Goal: Book appointment/travel/reservation

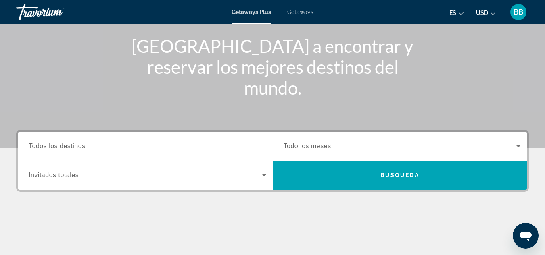
scroll to position [89, 0]
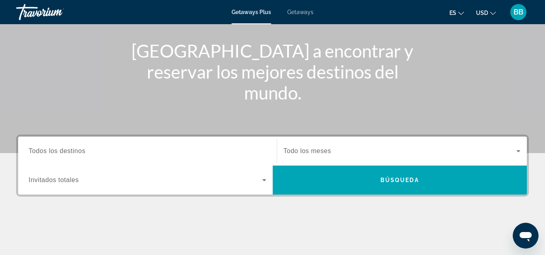
click at [183, 150] on input "Destination Todos los destinos" at bounding box center [148, 152] width 238 height 10
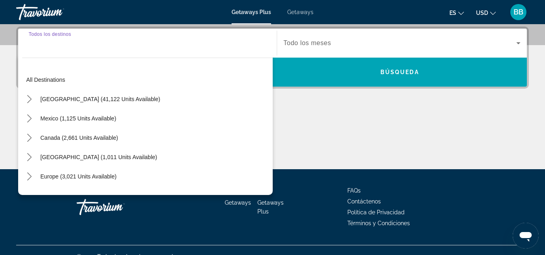
scroll to position [197, 0]
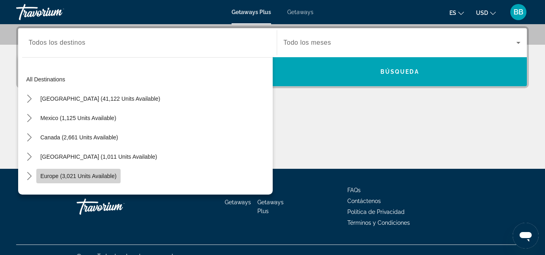
click at [62, 176] on span "Europe (3,021 units available)" at bounding box center [78, 176] width 76 height 6
type input "**********"
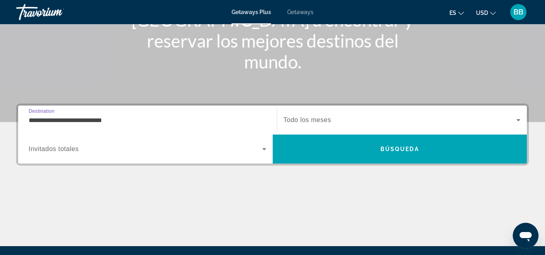
scroll to position [117, 0]
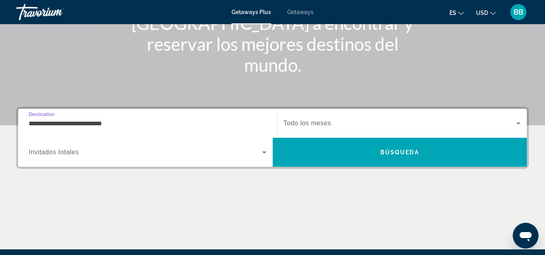
click at [313, 121] on span "Todo los meses" at bounding box center [308, 123] width 48 height 7
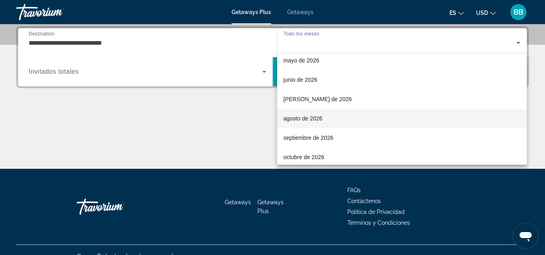
scroll to position [167, 0]
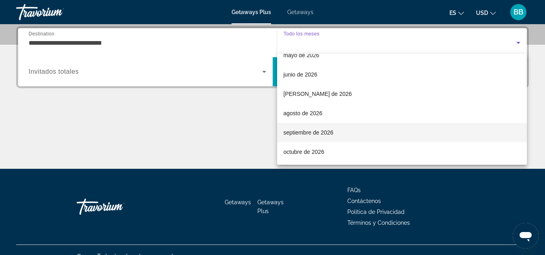
click at [307, 133] on span "septiembre de 2026" at bounding box center [309, 133] width 50 height 10
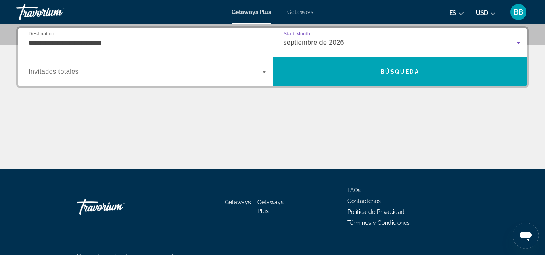
click at [263, 73] on icon "Search widget" at bounding box center [264, 72] width 10 height 10
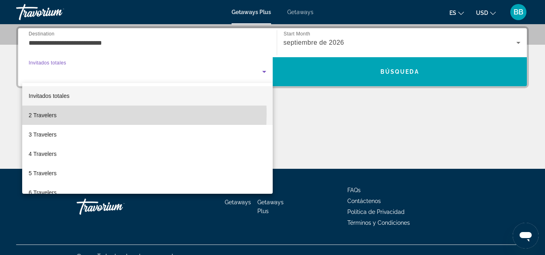
click at [54, 114] on span "2 Travelers" at bounding box center [43, 116] width 28 height 10
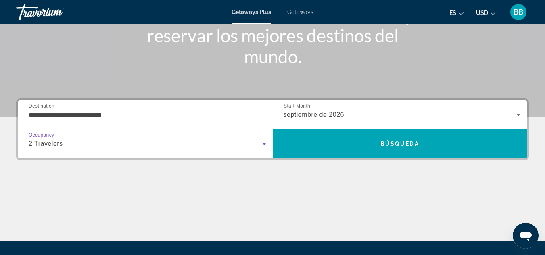
scroll to position [117, 0]
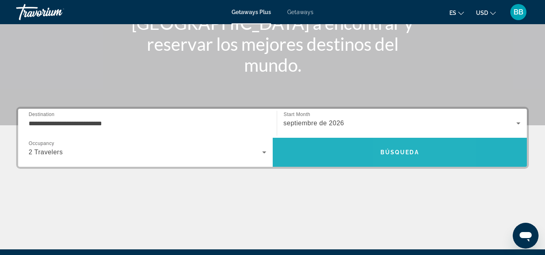
click at [400, 157] on span "Search" at bounding box center [400, 152] width 255 height 19
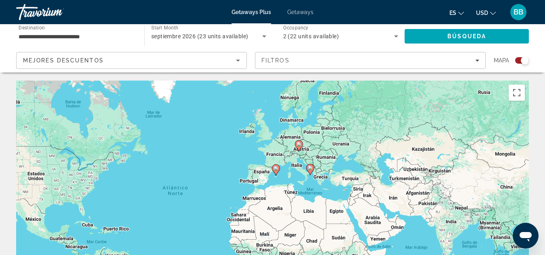
drag, startPoint x: 411, startPoint y: 163, endPoint x: 339, endPoint y: 166, distance: 72.3
click at [339, 166] on div "Para activar la función de arrastre con el teclado, pulsa Alt + Intro. Cuando h…" at bounding box center [272, 202] width 513 height 242
click at [311, 170] on image "Main content" at bounding box center [310, 168] width 5 height 5
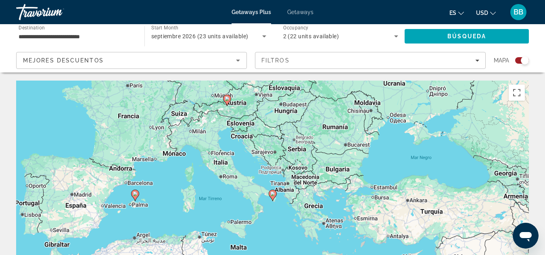
click at [272, 197] on icon "Main content" at bounding box center [272, 195] width 7 height 10
type input "**********"
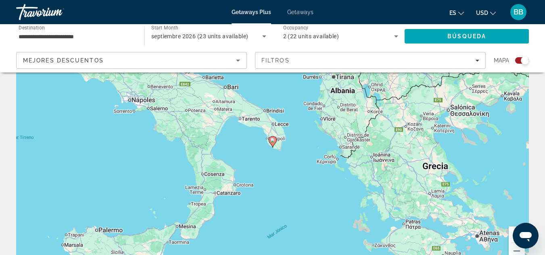
scroll to position [40, 0]
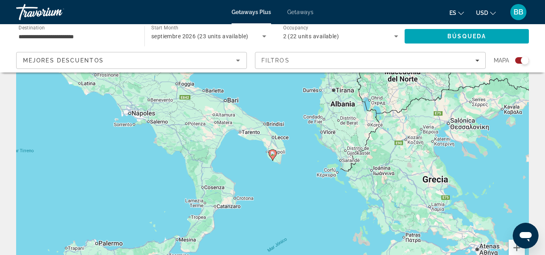
click at [276, 157] on gmp-advanced-marker "Main content" at bounding box center [273, 155] width 8 height 12
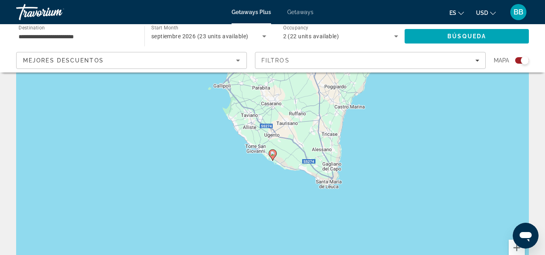
click at [273, 159] on icon "Main content" at bounding box center [272, 155] width 7 height 10
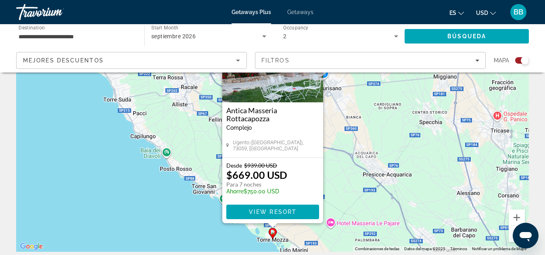
scroll to position [81, 0]
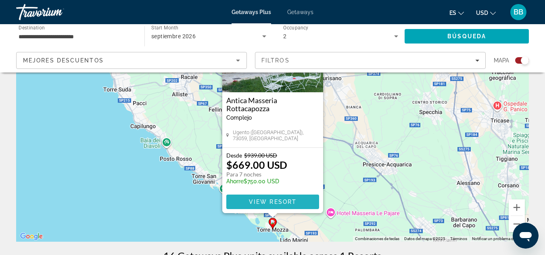
click at [269, 203] on span "View Resort" at bounding box center [273, 202] width 48 height 6
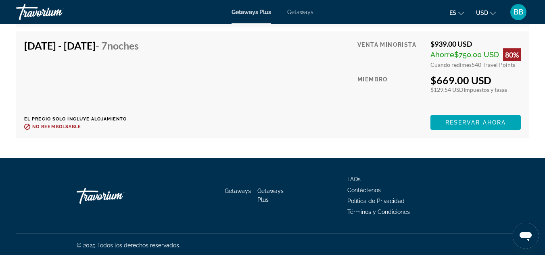
scroll to position [1658, 0]
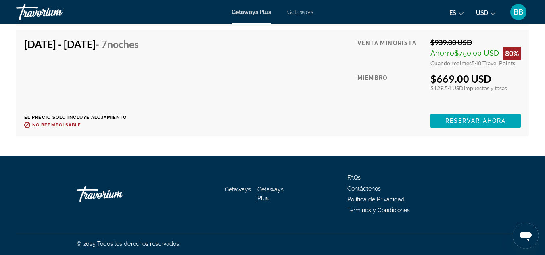
click at [269, 188] on span "Getaways Plus" at bounding box center [270, 193] width 26 height 15
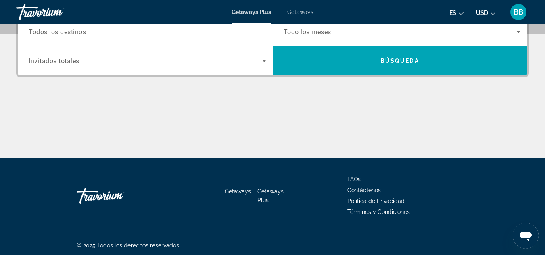
scroll to position [210, 0]
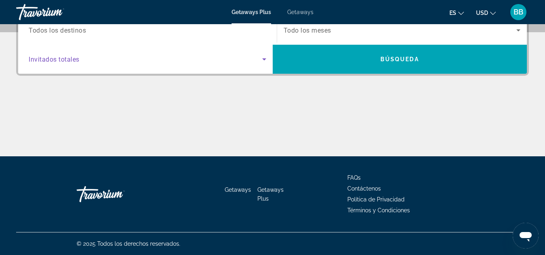
click at [267, 56] on icon "Search widget" at bounding box center [264, 59] width 10 height 10
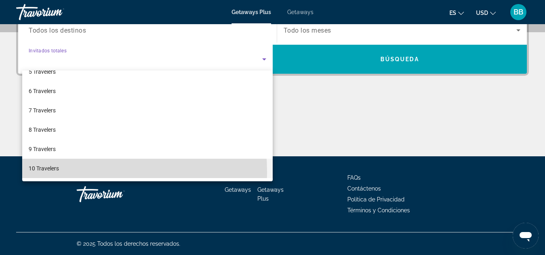
click at [65, 172] on mat-option "10 Travelers" at bounding box center [147, 168] width 251 height 19
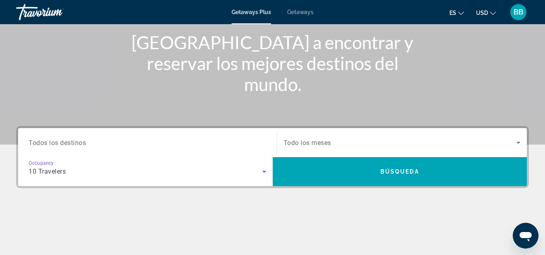
scroll to position [89, 0]
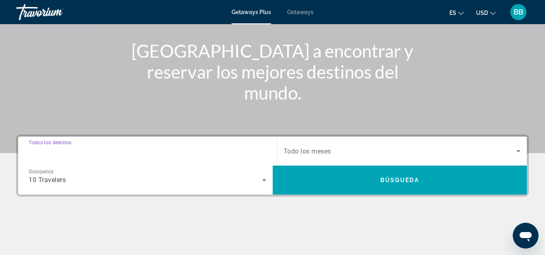
click at [252, 151] on input "Destination Todos los destinos" at bounding box center [148, 152] width 238 height 10
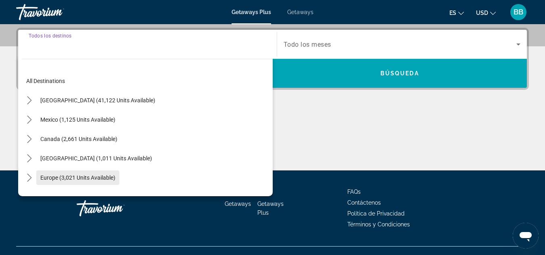
scroll to position [197, 0]
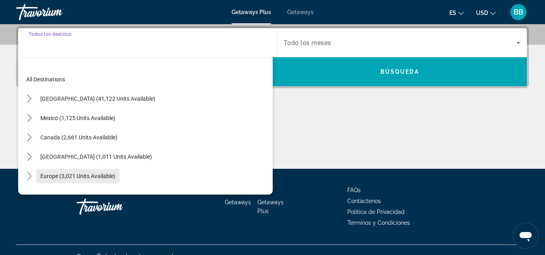
click at [71, 179] on span "Europe (3,021 units available)" at bounding box center [77, 176] width 75 height 6
type input "**********"
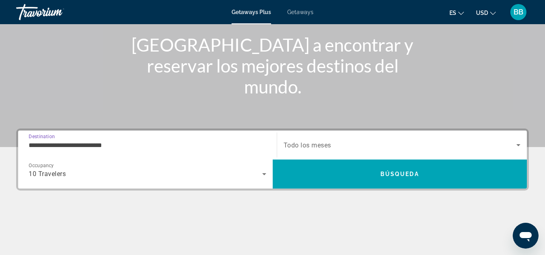
scroll to position [76, 0]
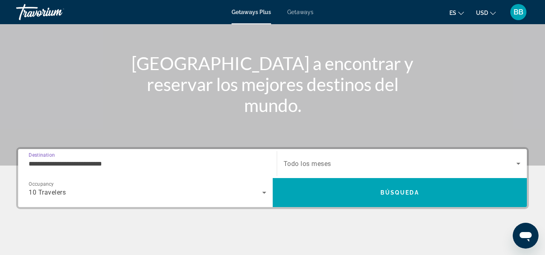
click at [519, 163] on icon "Search widget" at bounding box center [519, 164] width 10 height 10
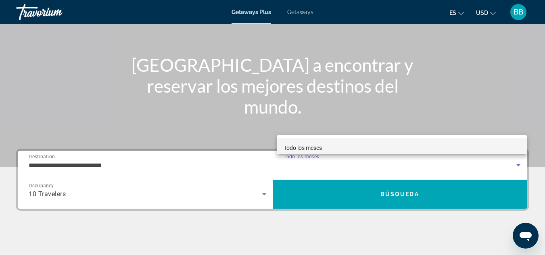
scroll to position [89, 0]
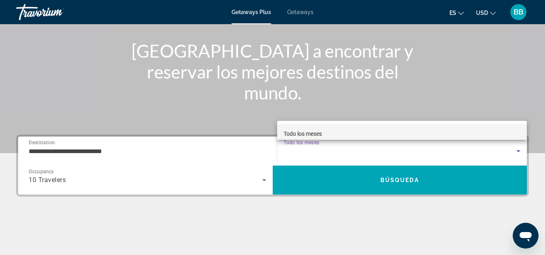
click at [519, 149] on div at bounding box center [272, 127] width 545 height 255
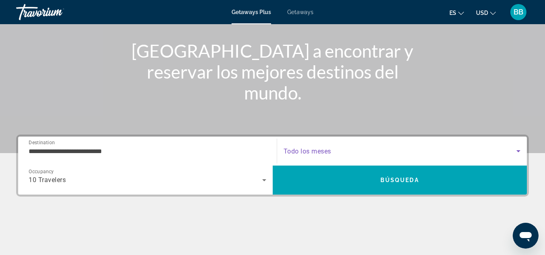
click at [519, 149] on icon "Search widget" at bounding box center [519, 151] width 10 height 10
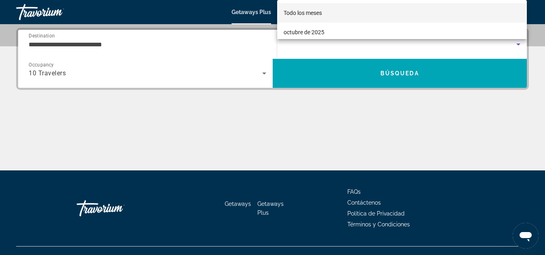
scroll to position [197, 0]
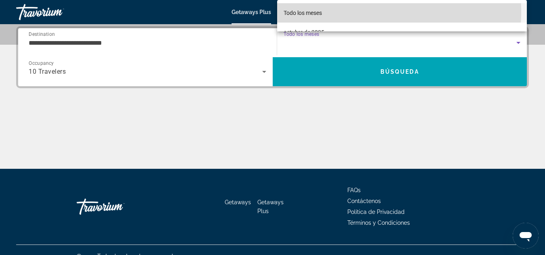
click at [322, 11] on span "Todo los meses" at bounding box center [303, 13] width 38 height 6
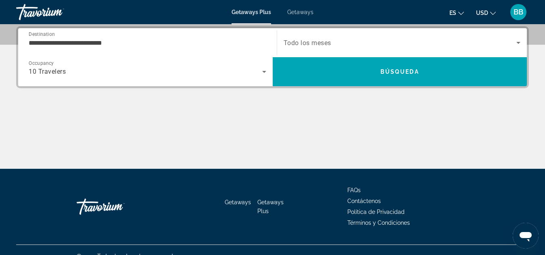
click at [311, 42] on span "Todo los meses" at bounding box center [308, 43] width 48 height 8
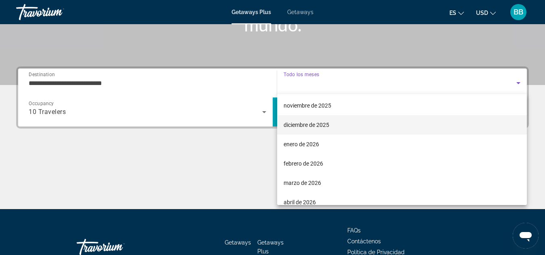
scroll to position [81, 0]
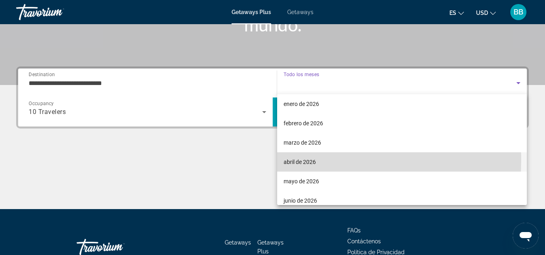
click at [307, 161] on span "abril de 2026" at bounding box center [300, 162] width 32 height 10
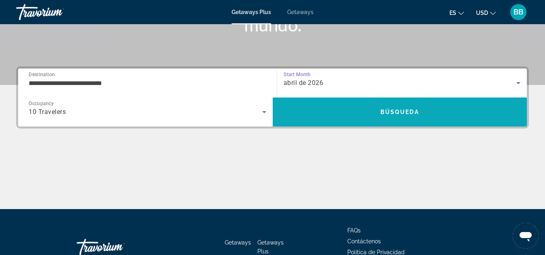
click at [406, 107] on span "Search" at bounding box center [400, 111] width 255 height 19
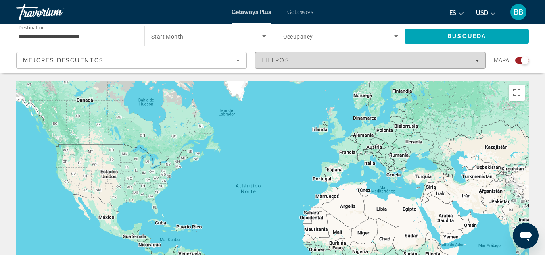
click at [473, 60] on div "Filtros" at bounding box center [370, 60] width 218 height 6
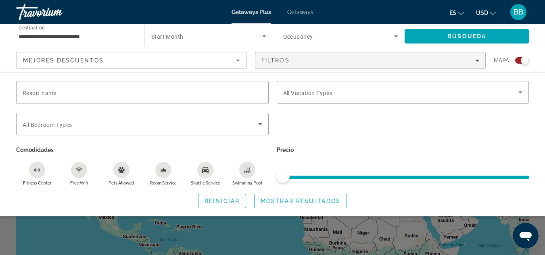
click at [43, 169] on div "Fitness Center" at bounding box center [37, 170] width 16 height 16
click at [80, 174] on div "Free Wifi" at bounding box center [79, 170] width 16 height 16
click at [207, 169] on icon "Shuttle Service" at bounding box center [205, 170] width 6 height 6
click at [251, 174] on div "Swimming Pool" at bounding box center [247, 170] width 16 height 16
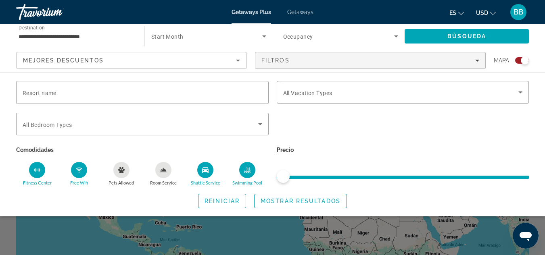
click at [464, 178] on span "ngx-slider" at bounding box center [403, 177] width 253 height 3
drag, startPoint x: 284, startPoint y: 176, endPoint x: 349, endPoint y: 176, distance: 65.0
click at [349, 176] on ngx-slider "ngx-slider" at bounding box center [403, 177] width 253 height 2
click at [287, 176] on span "ngx-slider" at bounding box center [283, 176] width 13 height 13
click at [518, 61] on div "Search widget" at bounding box center [522, 60] width 14 height 6
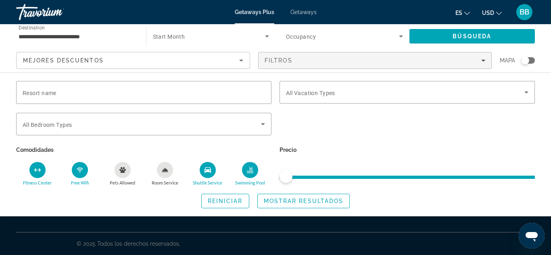
click at [533, 58] on div "Search widget" at bounding box center [528, 60] width 14 height 6
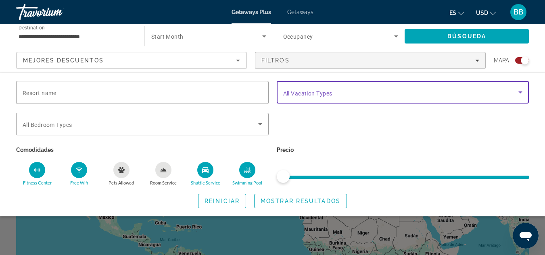
click at [521, 93] on icon "Search widget" at bounding box center [521, 93] width 4 height 2
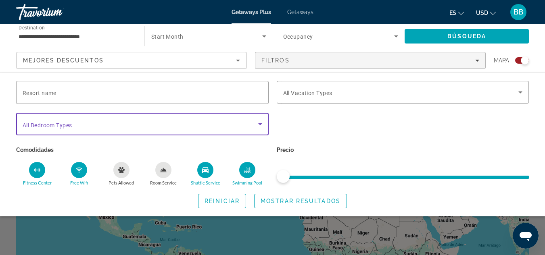
click at [84, 127] on span "Search widget" at bounding box center [141, 124] width 236 height 10
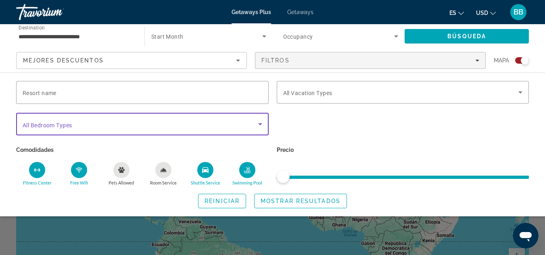
scroll to position [121, 0]
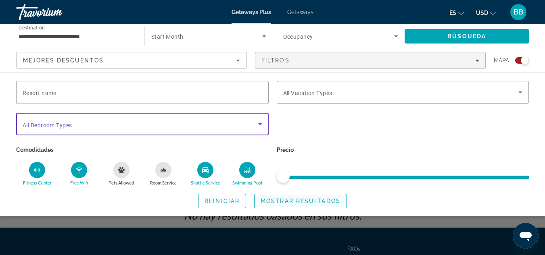
click at [291, 199] on span "Mostrar resultados" at bounding box center [301, 201] width 80 height 6
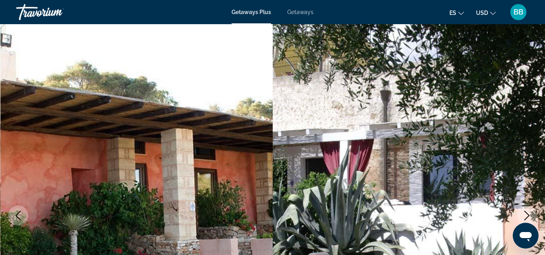
click at [300, 13] on span "Getaways" at bounding box center [300, 12] width 26 height 6
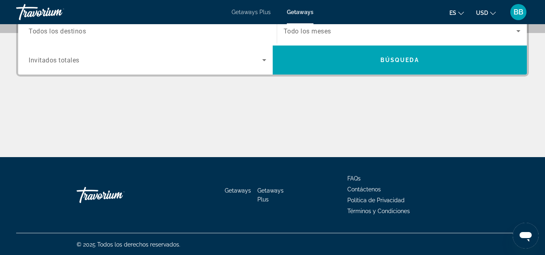
scroll to position [210, 0]
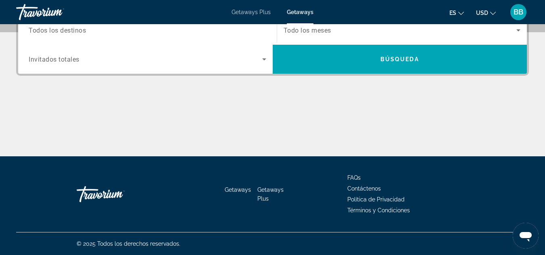
click at [356, 178] on span "FAQs" at bounding box center [353, 178] width 13 height 6
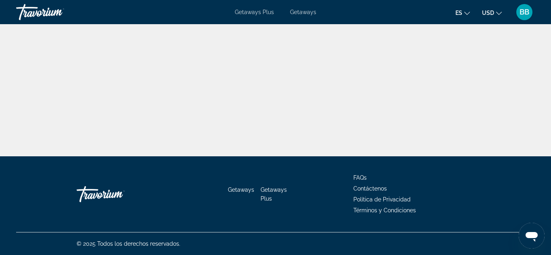
click at [368, 188] on span "Contáctenos" at bounding box center [370, 189] width 33 height 6
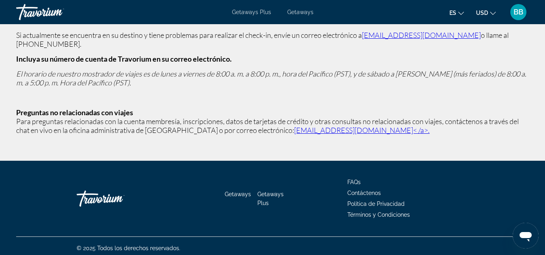
scroll to position [126, 0]
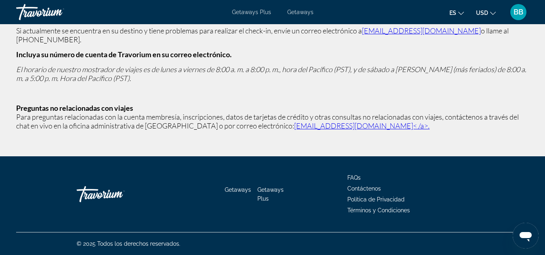
click at [365, 199] on span "Política de Privacidad" at bounding box center [375, 200] width 57 height 6
